Goal: Information Seeking & Learning: Learn about a topic

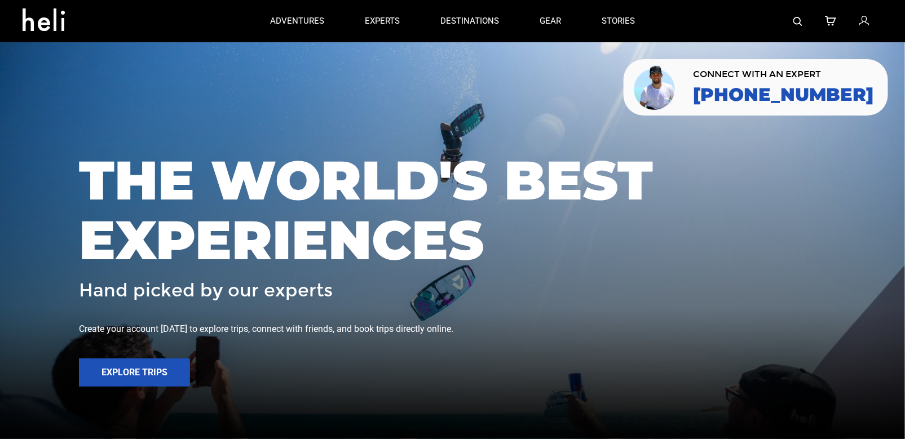
click at [799, 21] on img at bounding box center [797, 21] width 9 height 9
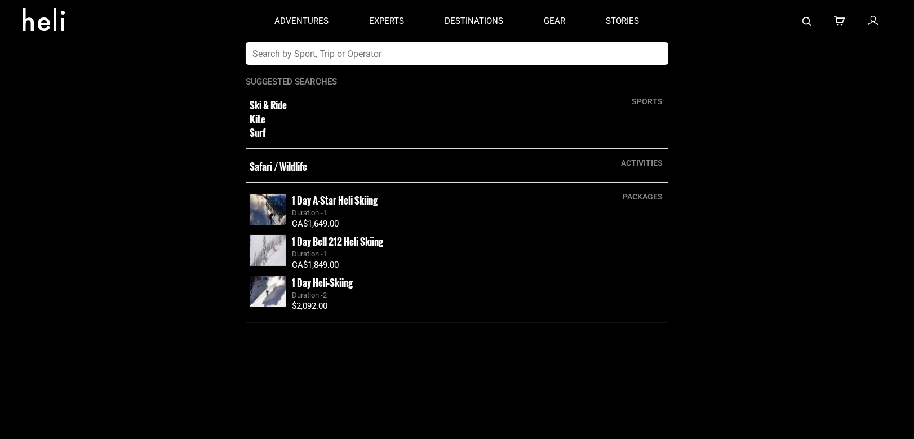
click at [514, 53] on input "text" at bounding box center [446, 53] width 400 height 23
type input "silverton"
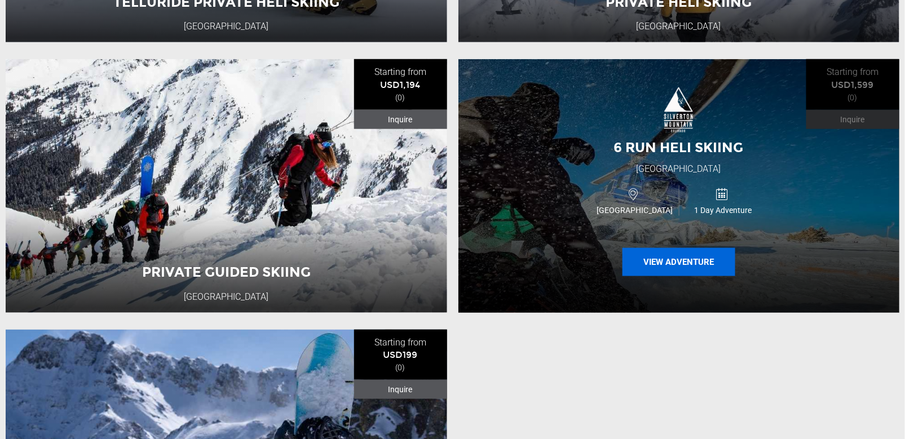
scroll to position [399, 0]
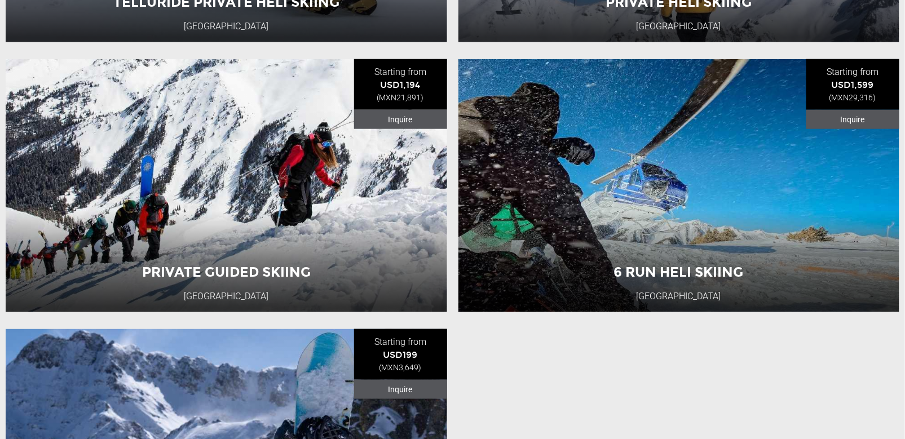
click at [655, 263] on button "View Adventure" at bounding box center [678, 262] width 113 height 28
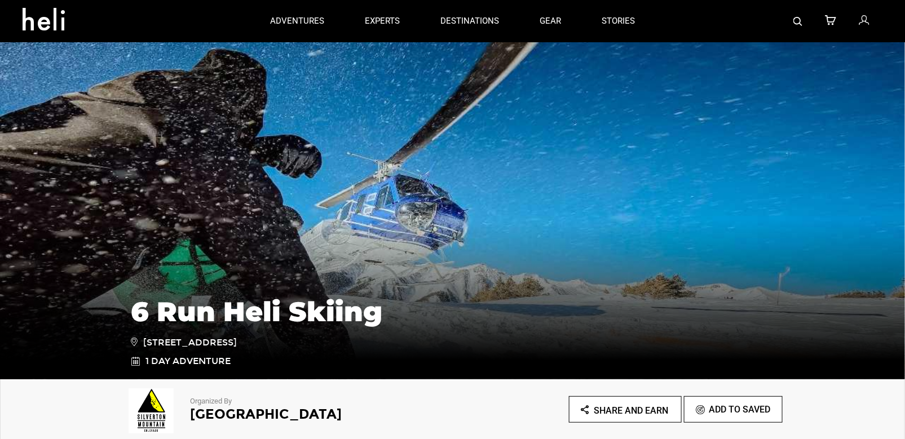
click at [799, 21] on img at bounding box center [797, 21] width 9 height 9
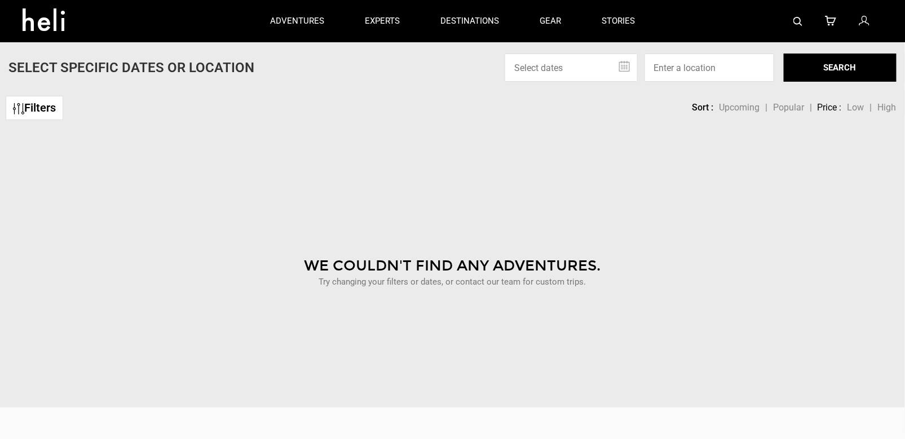
click at [796, 24] on img at bounding box center [797, 21] width 9 height 9
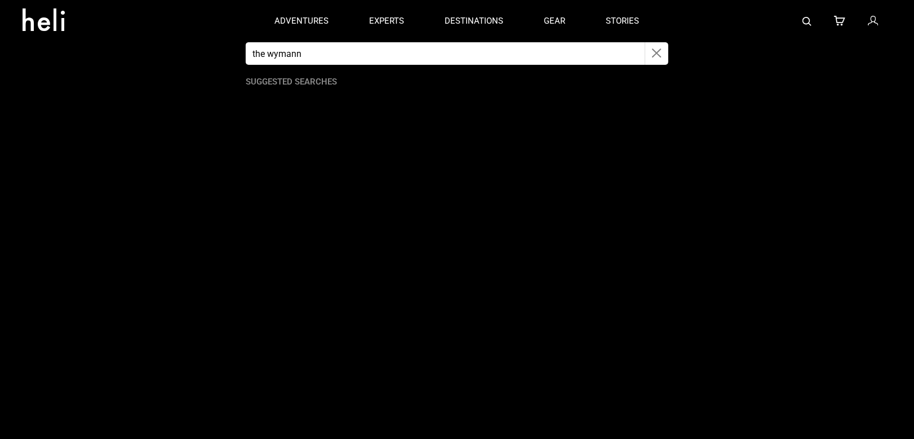
click at [409, 53] on input "the wymann" at bounding box center [446, 53] width 400 height 23
type input "the [PERSON_NAME]"
